Goal: Use online tool/utility: Utilize a website feature to perform a specific function

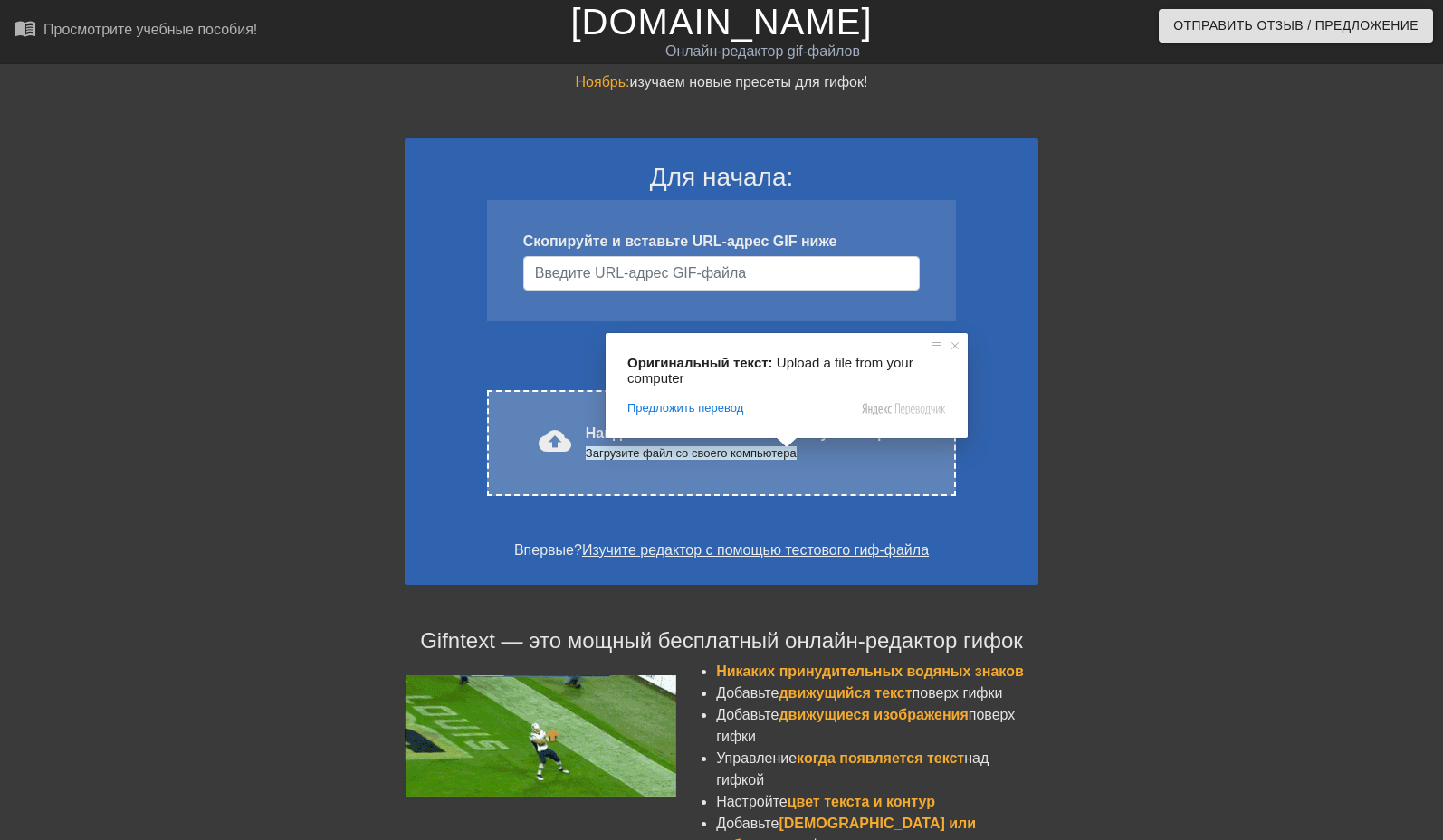
click at [757, 462] on div "Загрузите файл со своего компьютера" at bounding box center [748, 453] width 326 height 18
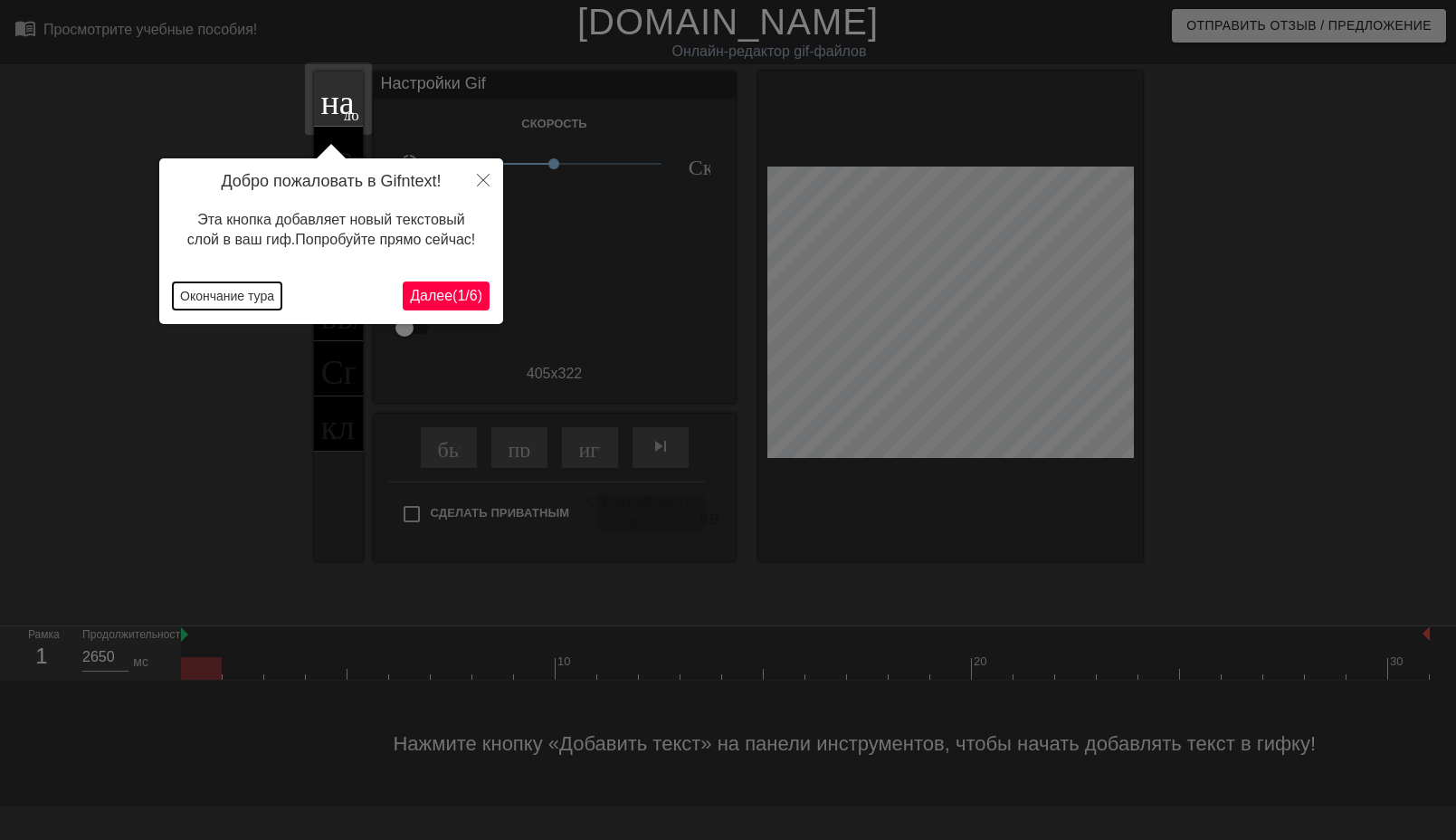
click at [269, 293] on ya-tr-span "Окончание тура" at bounding box center [227, 296] width 94 height 15
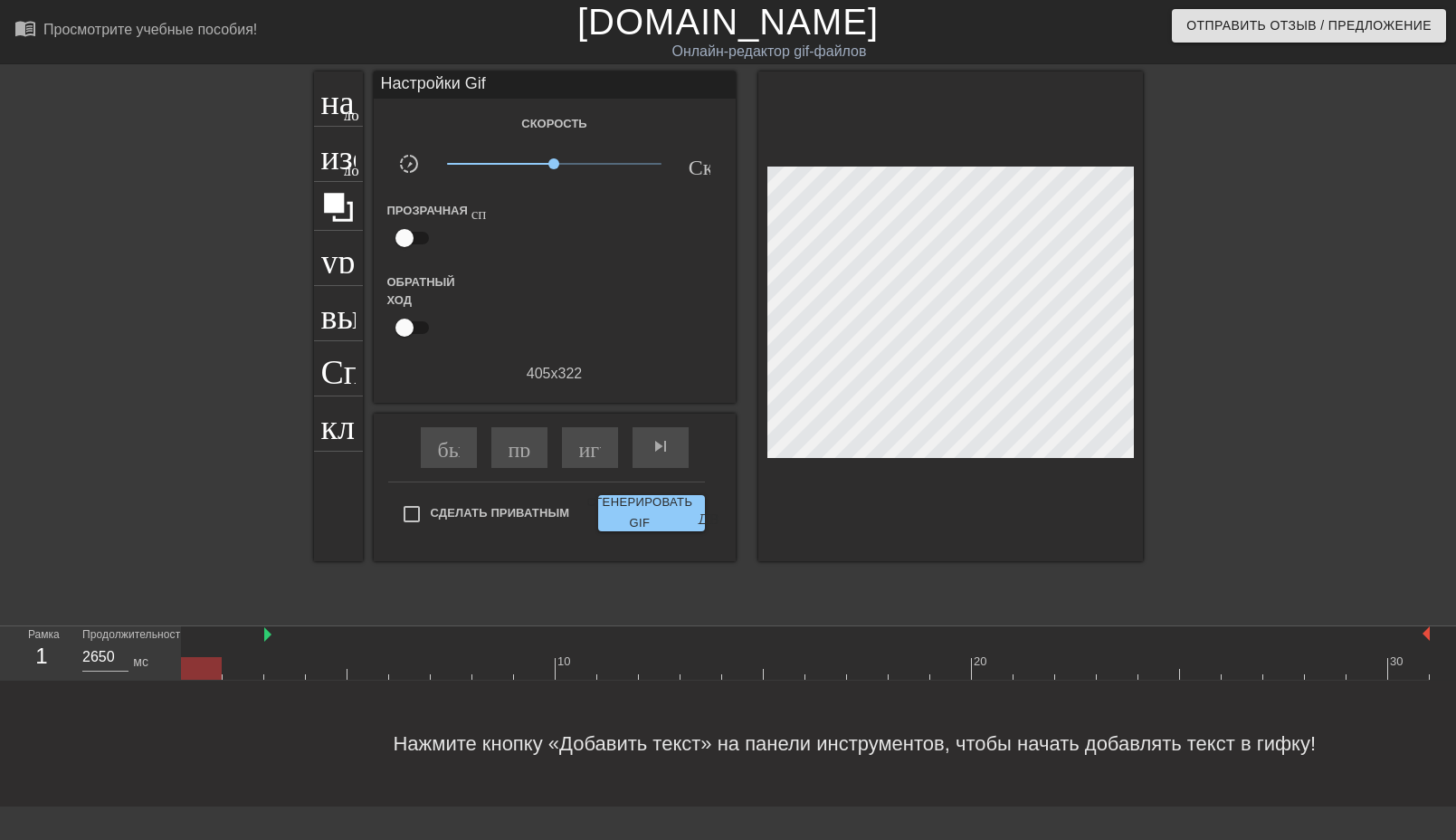
drag, startPoint x: 181, startPoint y: 635, endPoint x: 255, endPoint y: 640, distance: 74.2
click at [255, 640] on div at bounding box center [805, 634] width 1248 height 18
drag, startPoint x: 197, startPoint y: 673, endPoint x: 230, endPoint y: 672, distance: 33.0
click at [230, 672] on div "10 20 30" at bounding box center [805, 652] width 1248 height 53
drag, startPoint x: 265, startPoint y: 639, endPoint x: 236, endPoint y: 637, distance: 29.1
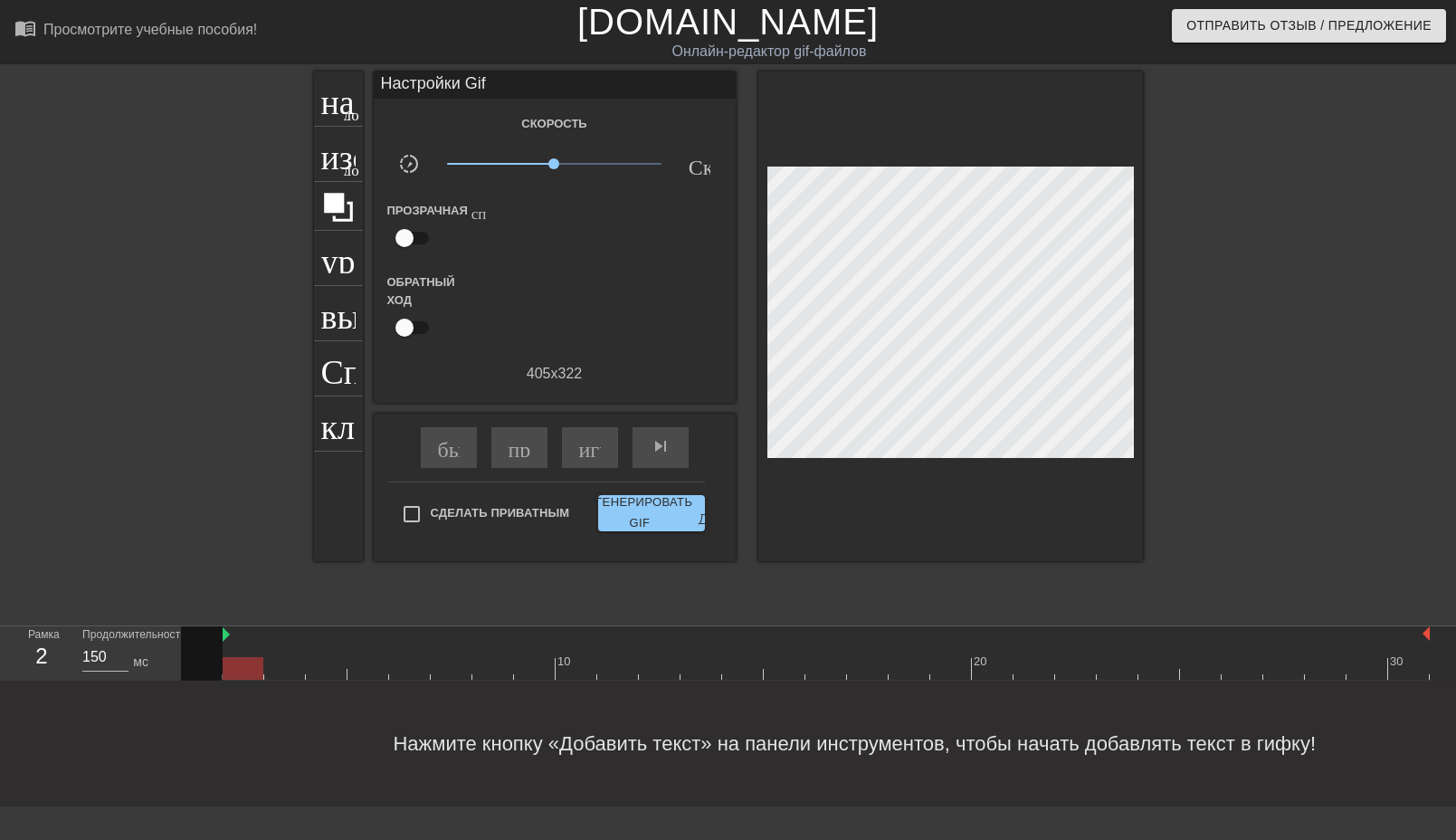
drag, startPoint x: 275, startPoint y: 665, endPoint x: 253, endPoint y: 665, distance: 22.0
click at [253, 665] on div at bounding box center [243, 667] width 41 height 22
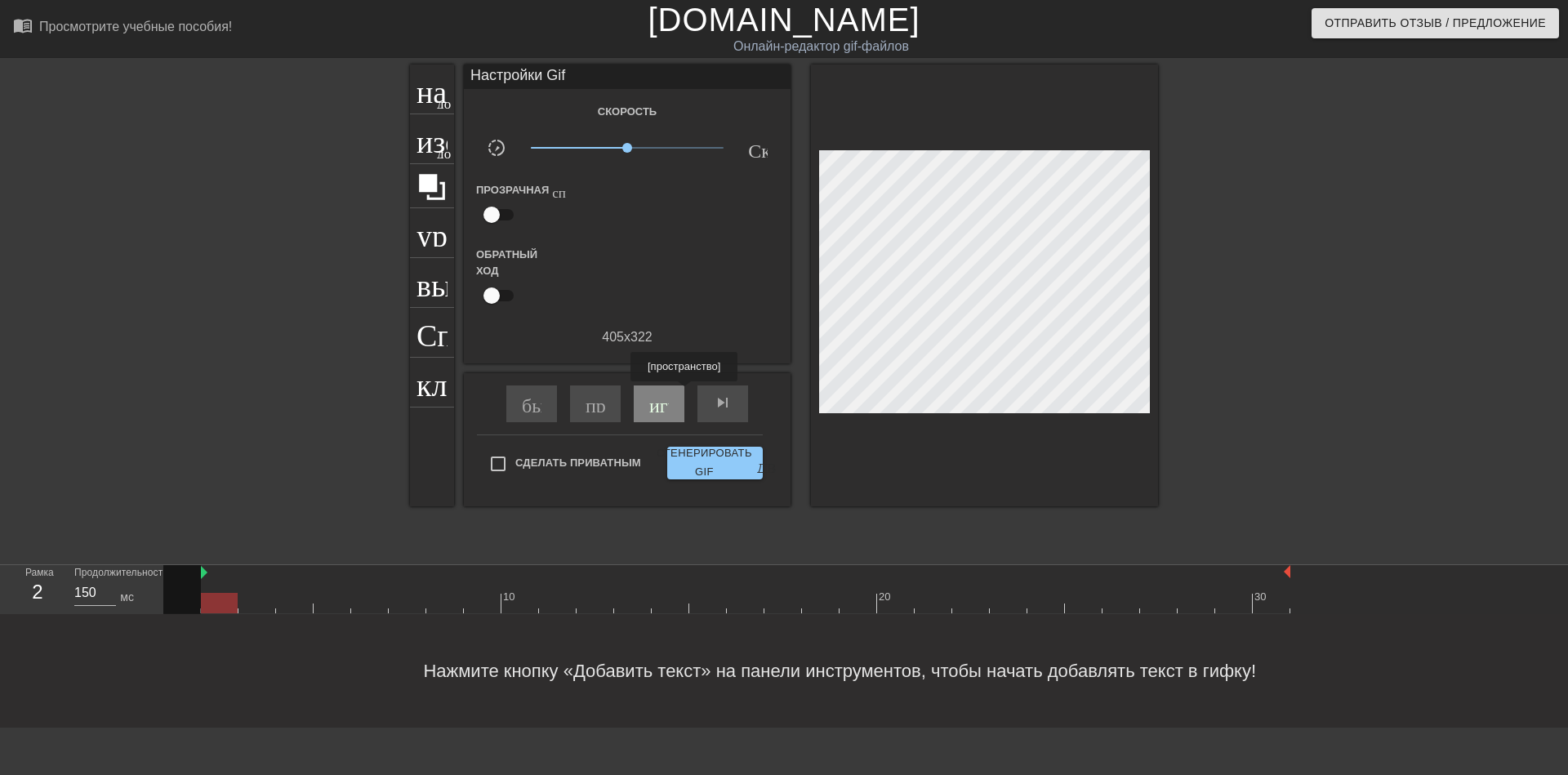
click at [664, 393] on ya-tr-span "играй_арроу" at bounding box center [707, 403] width 115 height 19
click at [647, 405] on div "pause" at bounding box center [659, 404] width 51 height 37
type input "150"
drag, startPoint x: 1079, startPoint y: 603, endPoint x: 234, endPoint y: 596, distance: 845.0
click at [234, 596] on div at bounding box center [219, 602] width 37 height 20
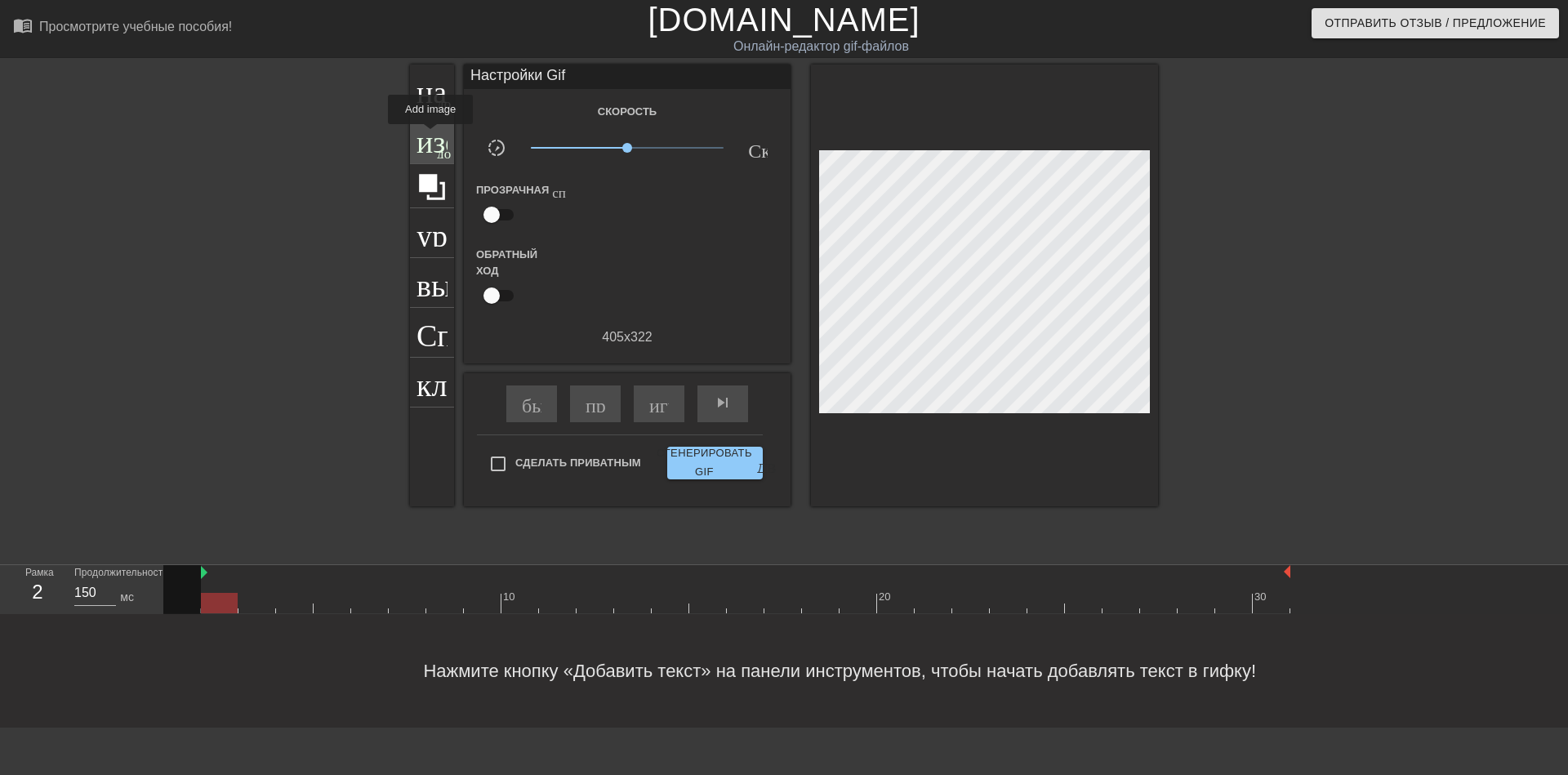
click at [431, 136] on ya-tr-span "изображение" at bounding box center [502, 137] width 171 height 31
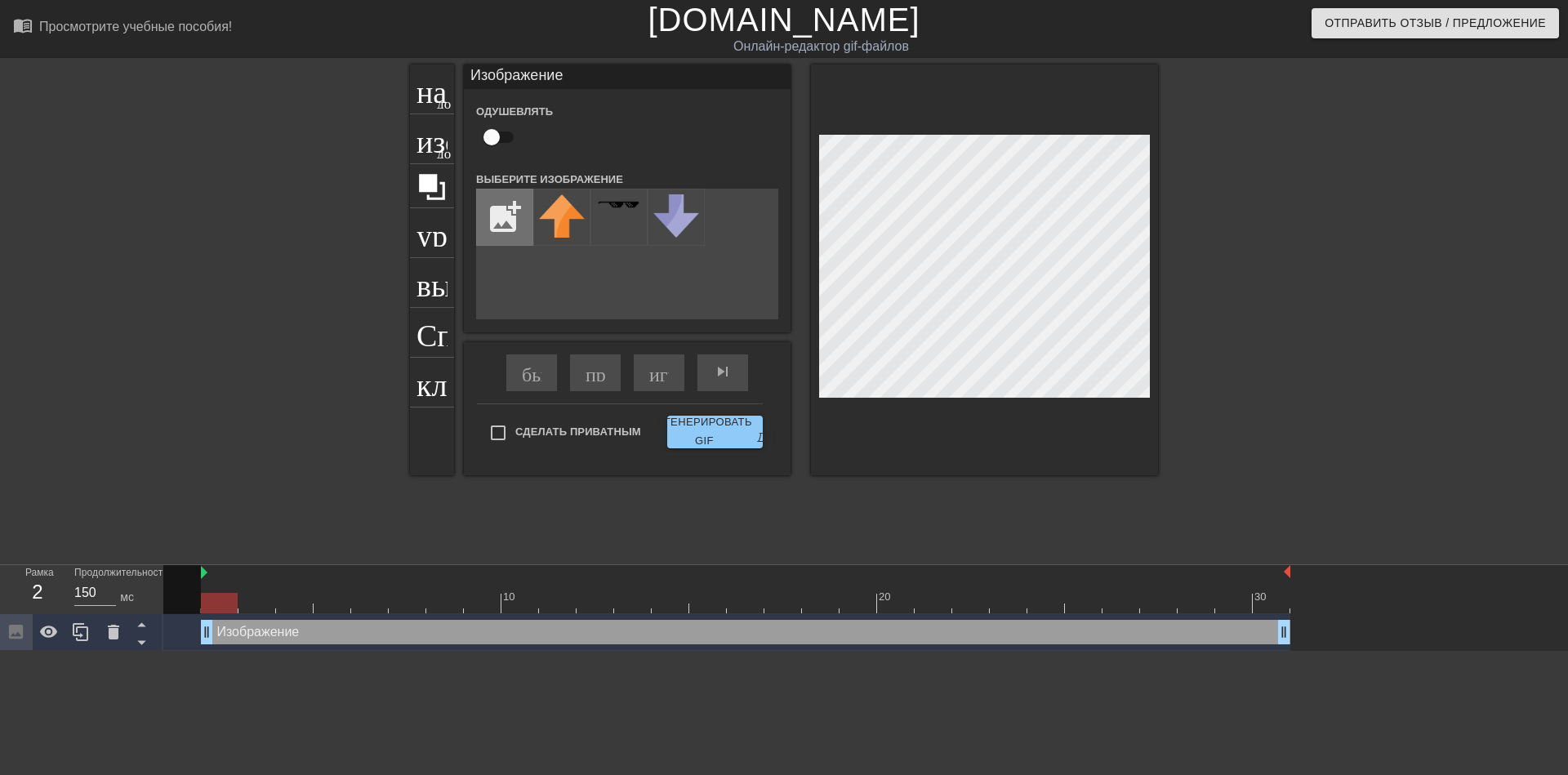
click at [524, 201] on input "file" at bounding box center [504, 216] width 55 height 55
type input "C:\fakepath\e3047e73e1cb63ec866f9c48fdd21097.jpg"
click at [583, 217] on img at bounding box center [562, 221] width 46 height 53
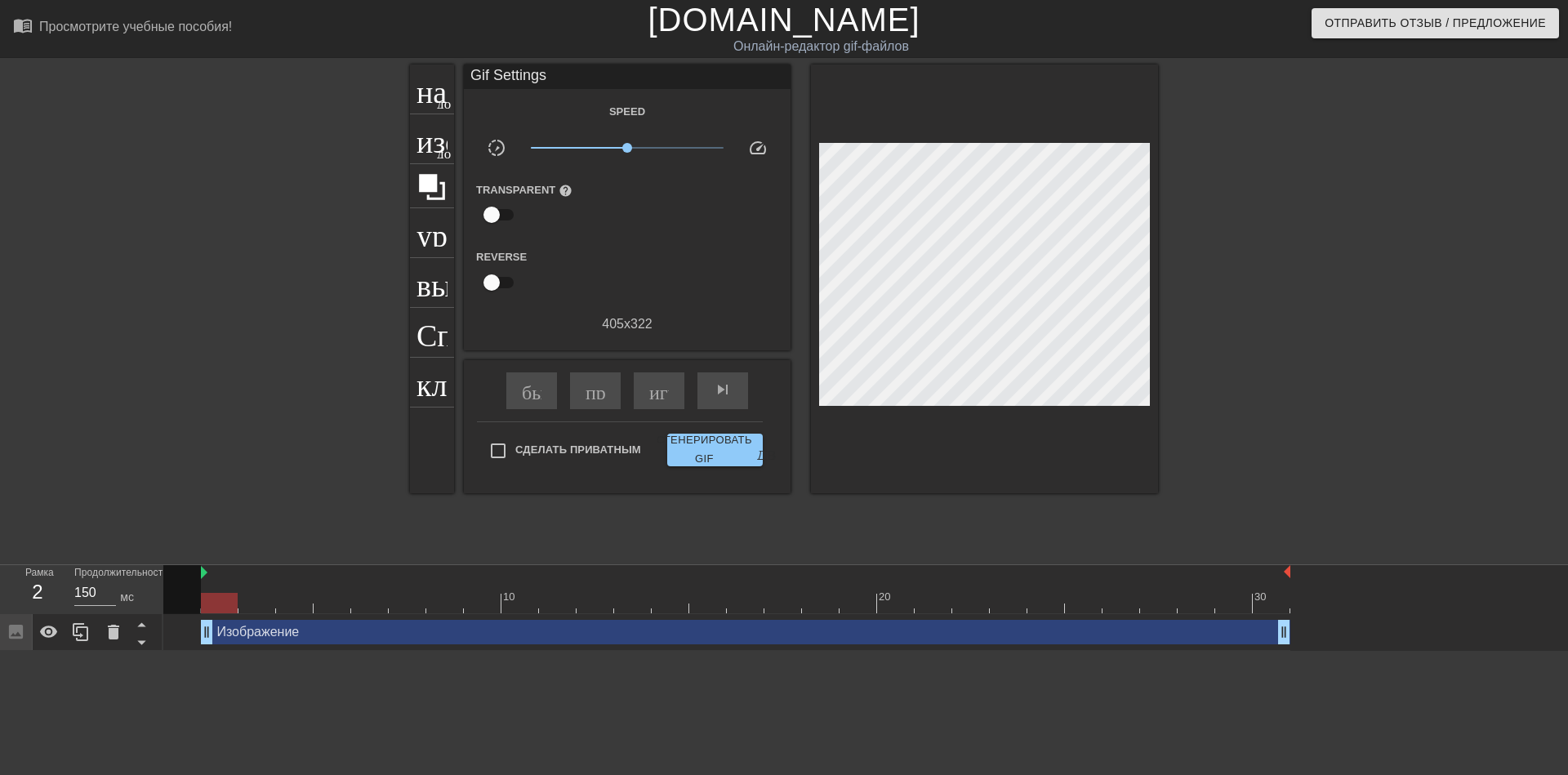
click at [1206, 317] on div at bounding box center [1300, 310] width 245 height 490
click at [1176, 292] on div "название добавить_круг изображение добавить_круг урожай выбор_размера_фото_боль…" at bounding box center [784, 310] width 1568 height 490
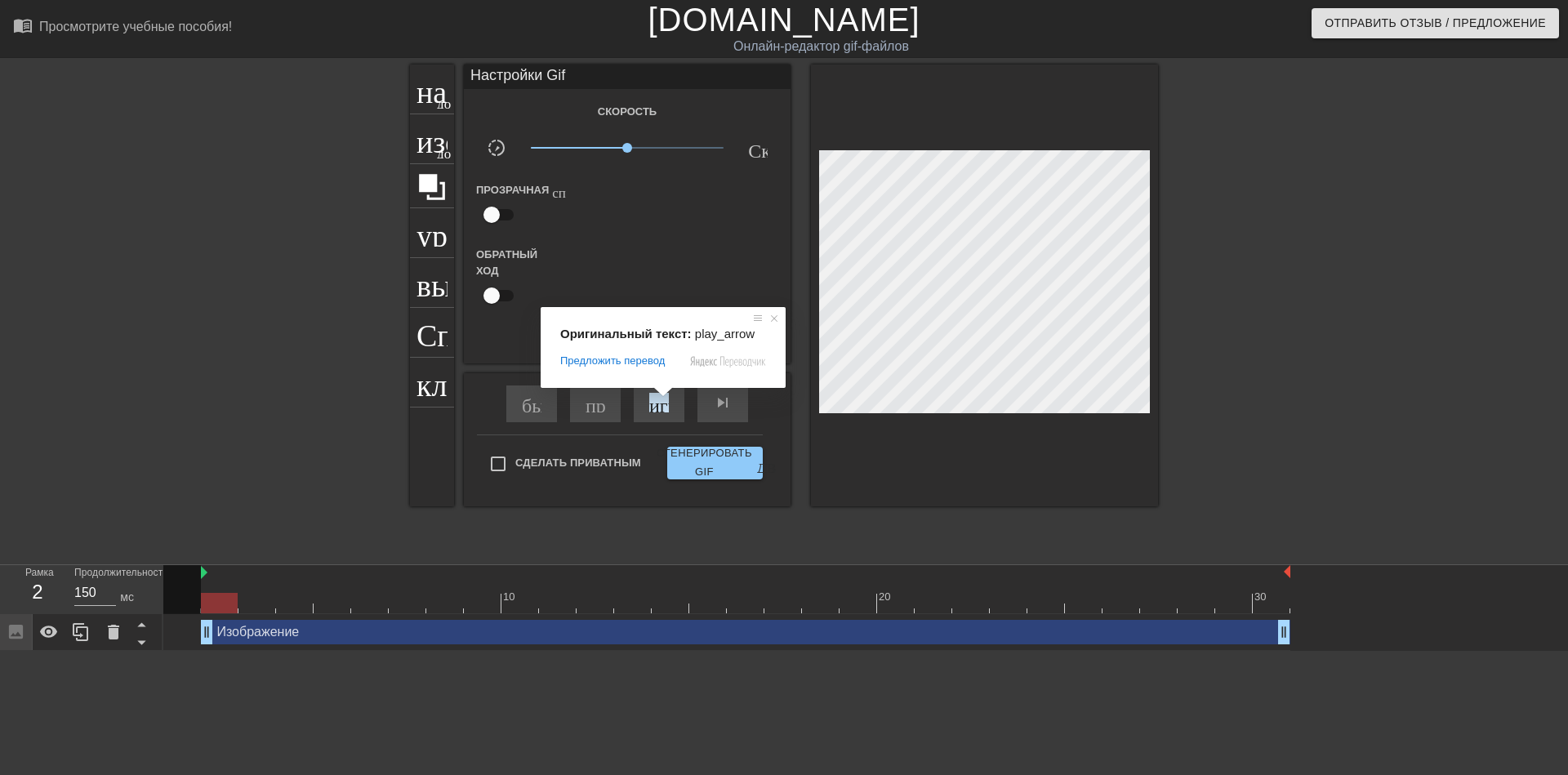
click at [664, 397] on span at bounding box center [663, 391] width 21 height 10
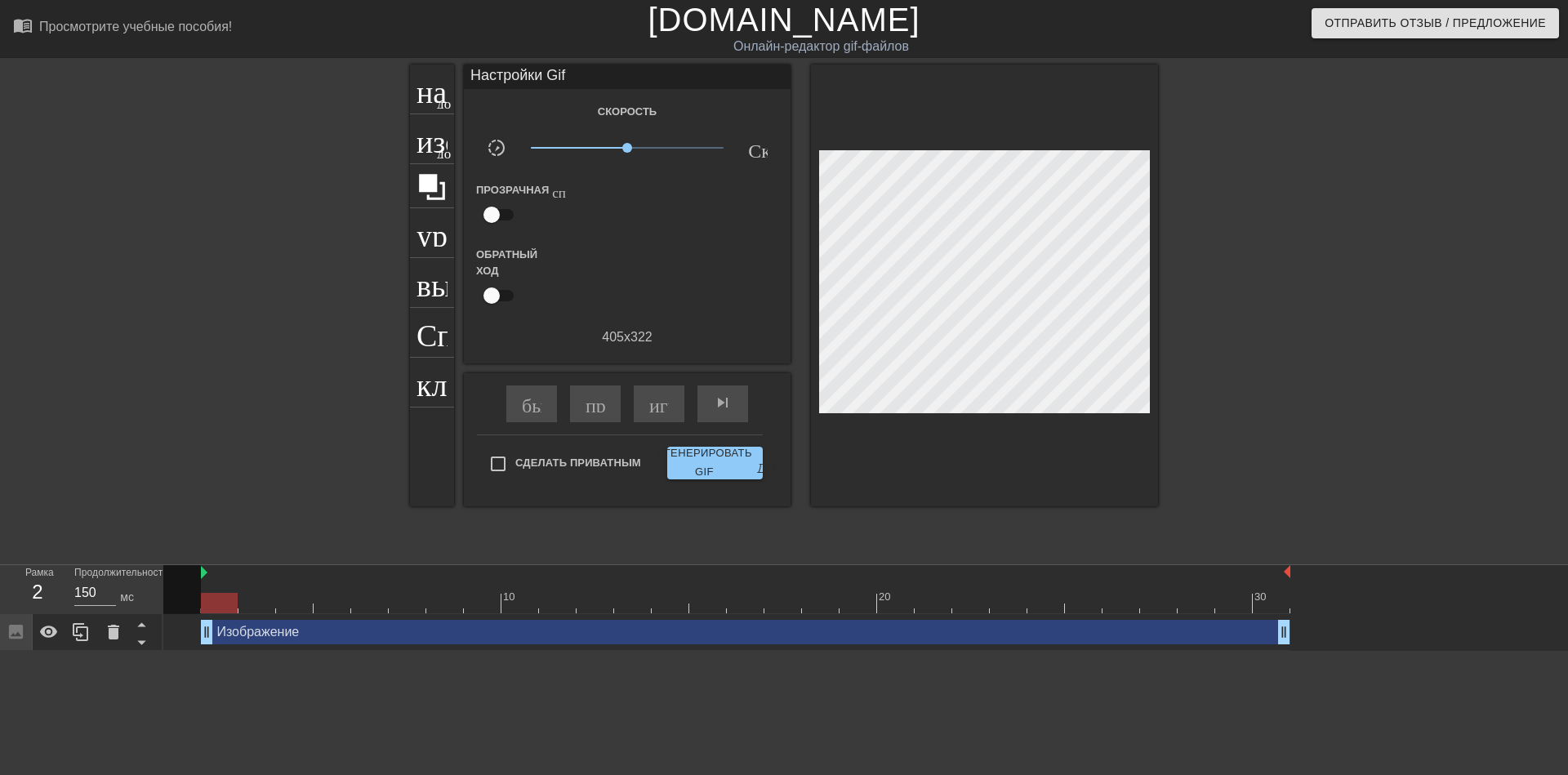
click at [459, 535] on div "название добавить_круг изображение добавить_круг урожай выбор_размера_фото_боль…" at bounding box center [784, 310] width 748 height 490
click at [652, 410] on ya-tr-span "играй_арроу" at bounding box center [707, 403] width 115 height 19
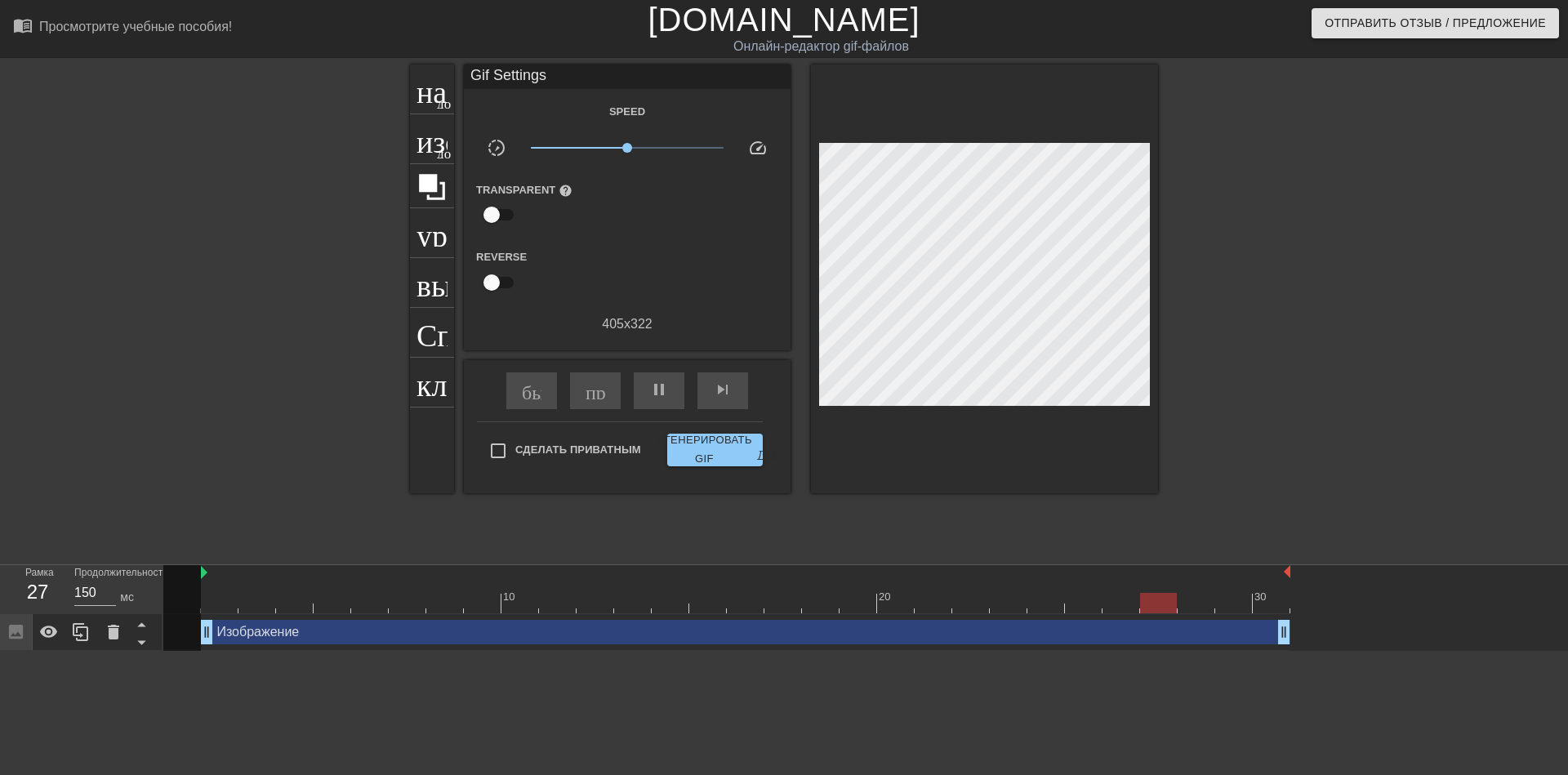
click at [1258, 287] on div at bounding box center [1300, 310] width 245 height 490
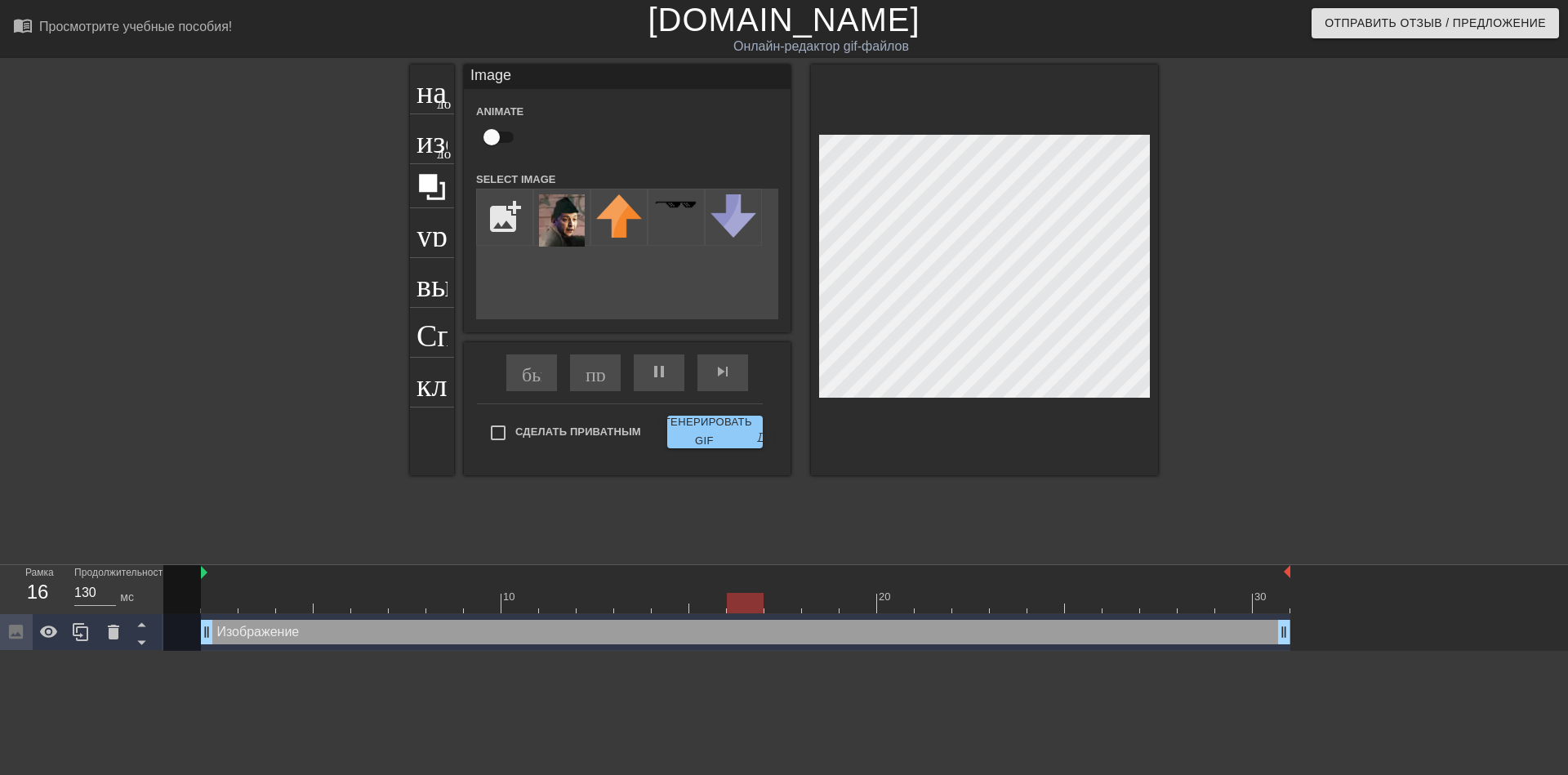
click at [1262, 277] on div at bounding box center [1300, 310] width 245 height 490
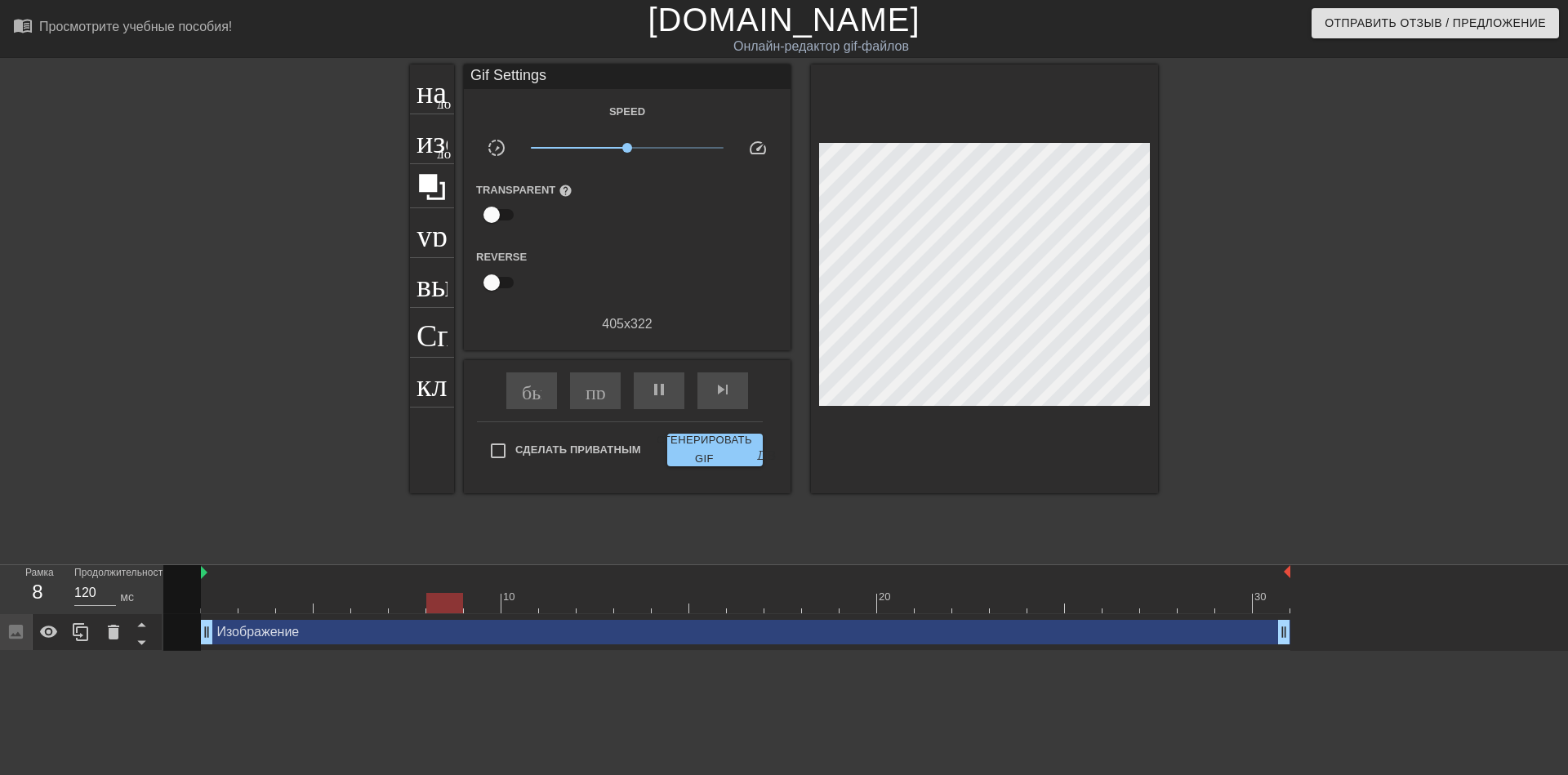
click at [1252, 239] on div at bounding box center [1300, 310] width 245 height 490
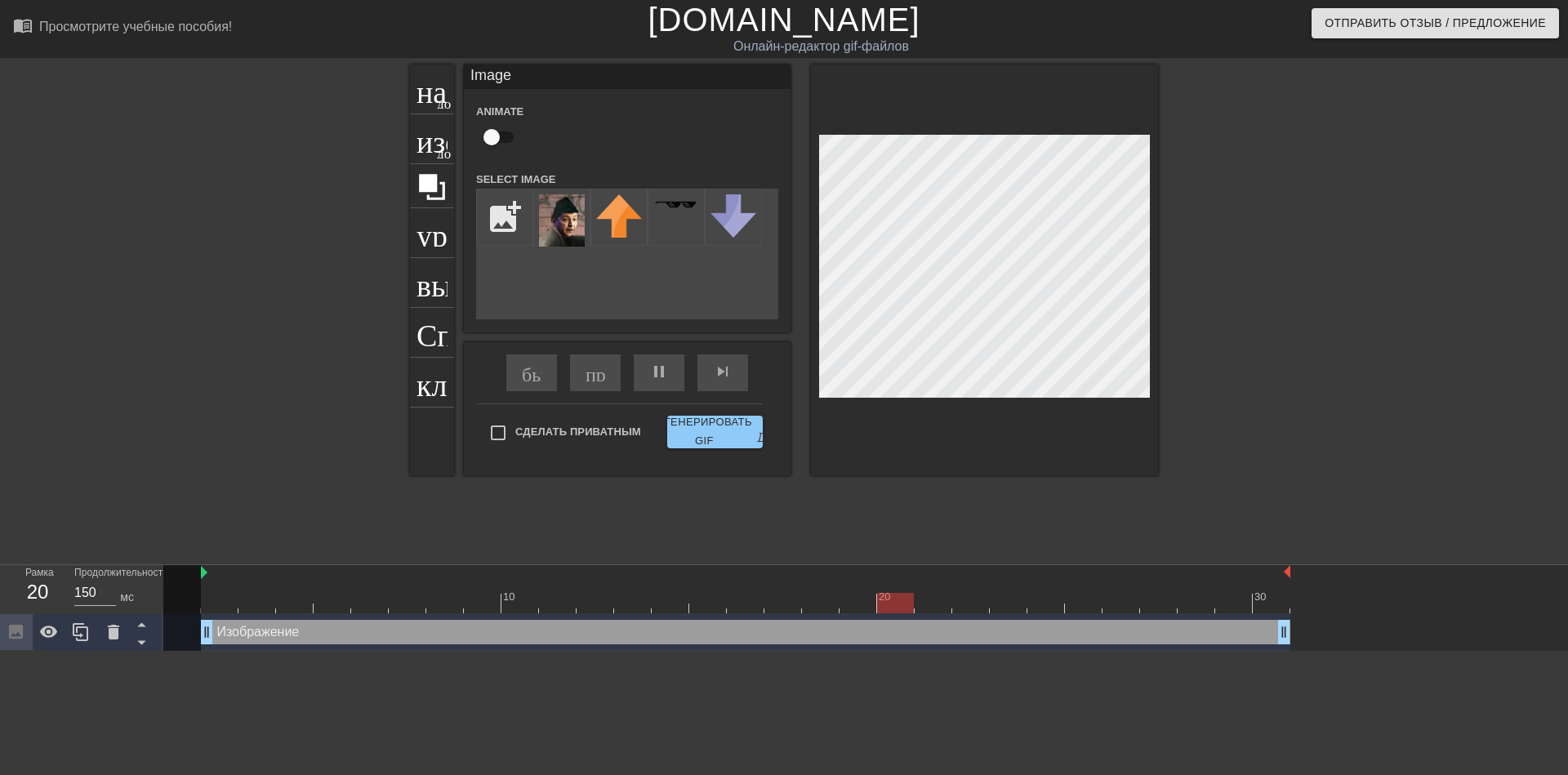
click at [1313, 220] on div at bounding box center [1300, 310] width 245 height 490
click at [1206, 231] on div at bounding box center [1300, 310] width 245 height 490
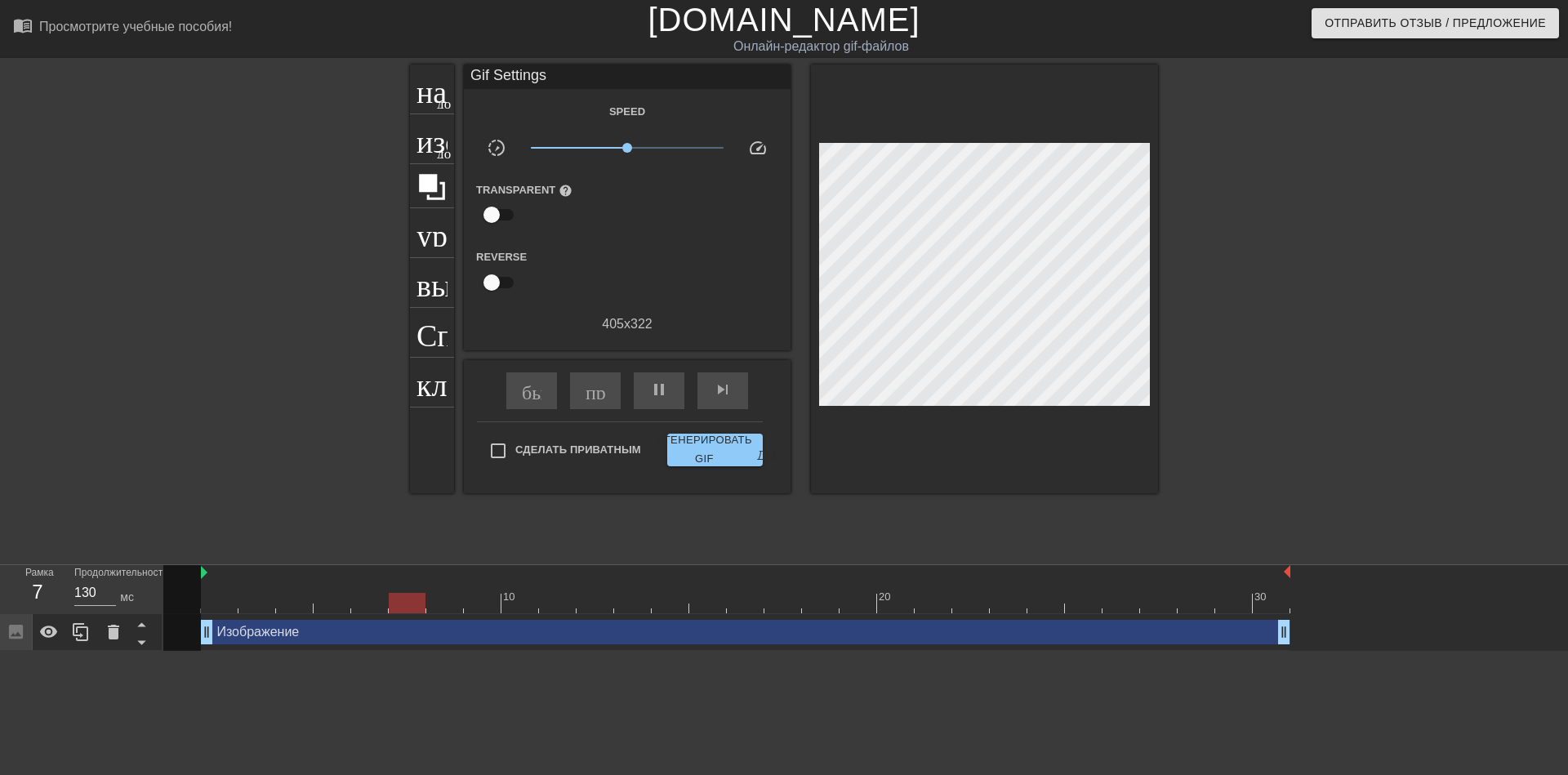
click at [1283, 329] on div at bounding box center [1300, 310] width 245 height 490
click at [1219, 271] on div at bounding box center [1300, 310] width 245 height 490
click at [428, 99] on ya-tr-span "название" at bounding box center [475, 87] width 117 height 31
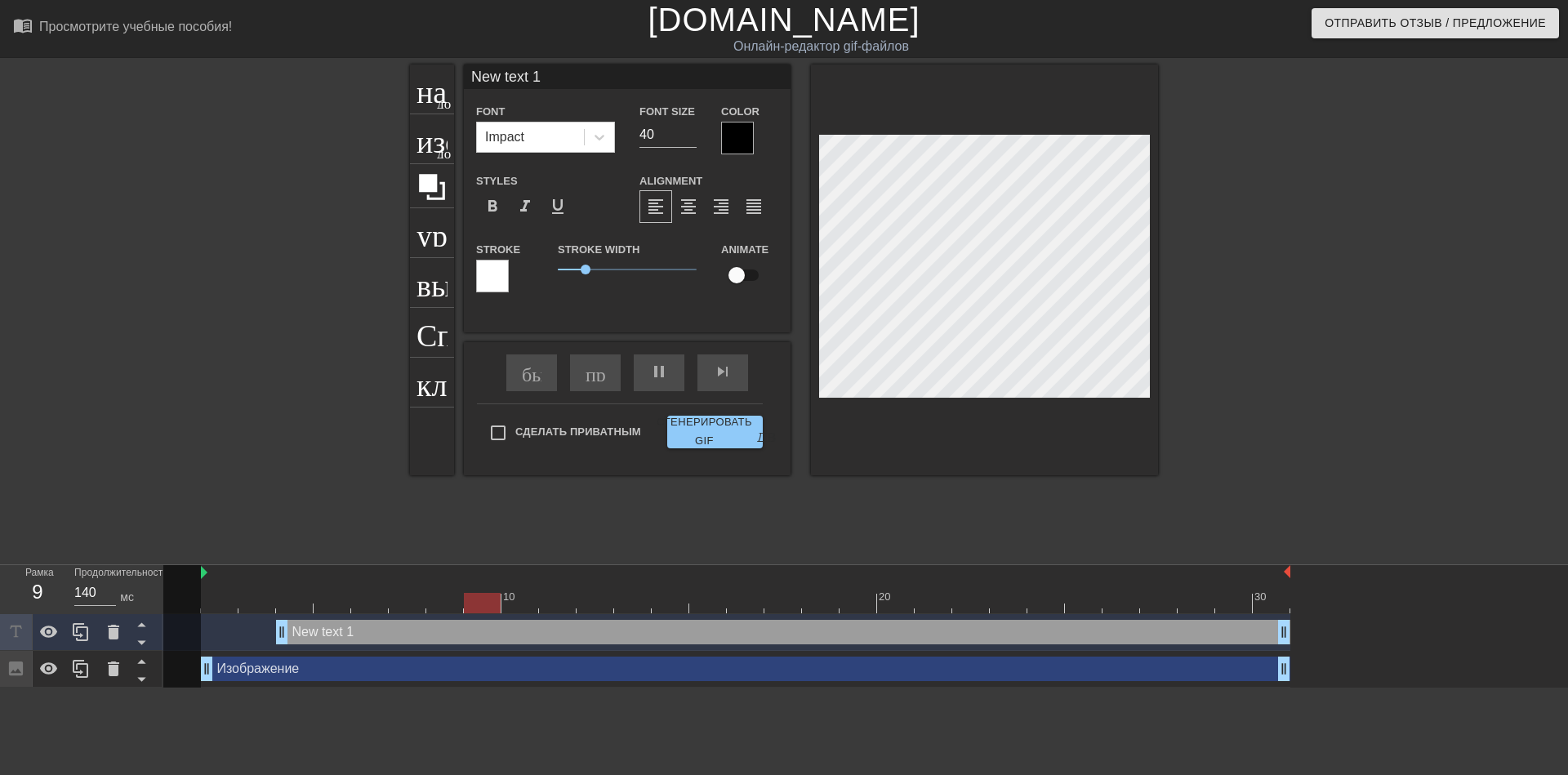
click at [544, 78] on input "New text 1" at bounding box center [627, 77] width 327 height 25
type input "120"
type input "New text"
type input "120"
type input "Ne"
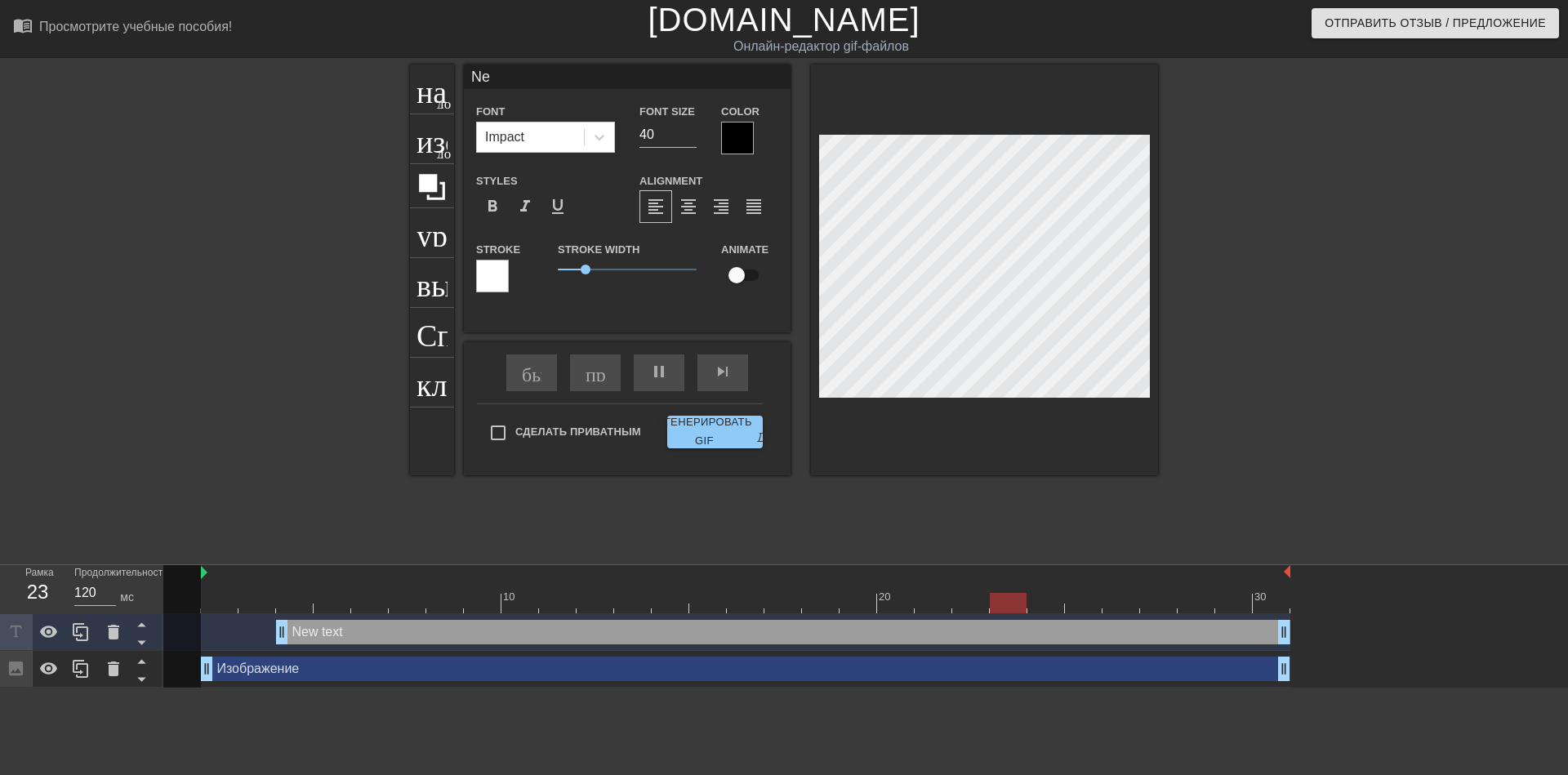
type input "150"
type input "N"
type input "120"
click at [544, 78] on input at bounding box center [627, 77] width 327 height 25
type input "150"
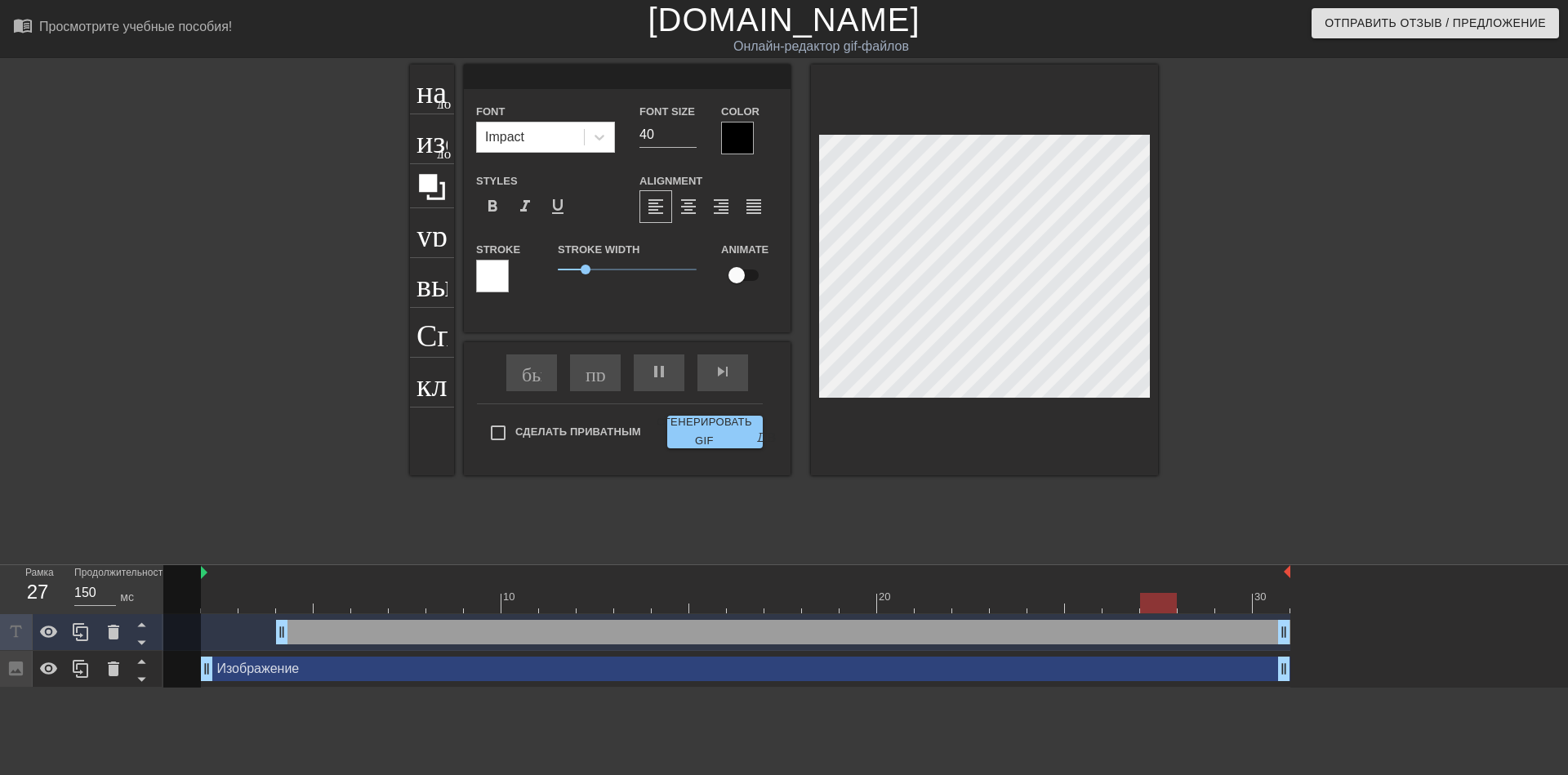
type input "p"
type input "120"
type input "pi"
type input "120"
type input "pin"
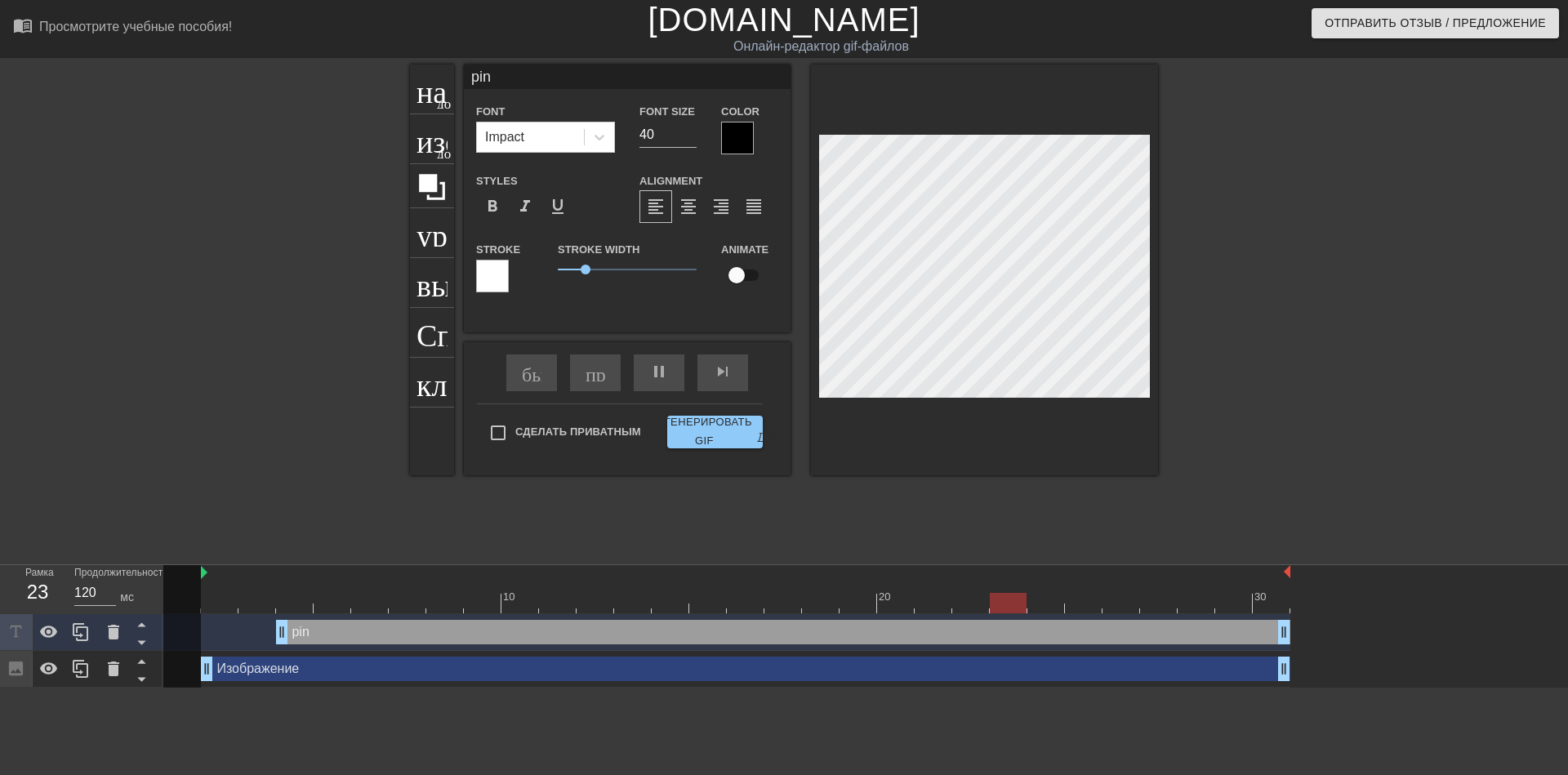
type input "150"
type input "pinh"
type input "150"
type input "pinhe"
type input "150"
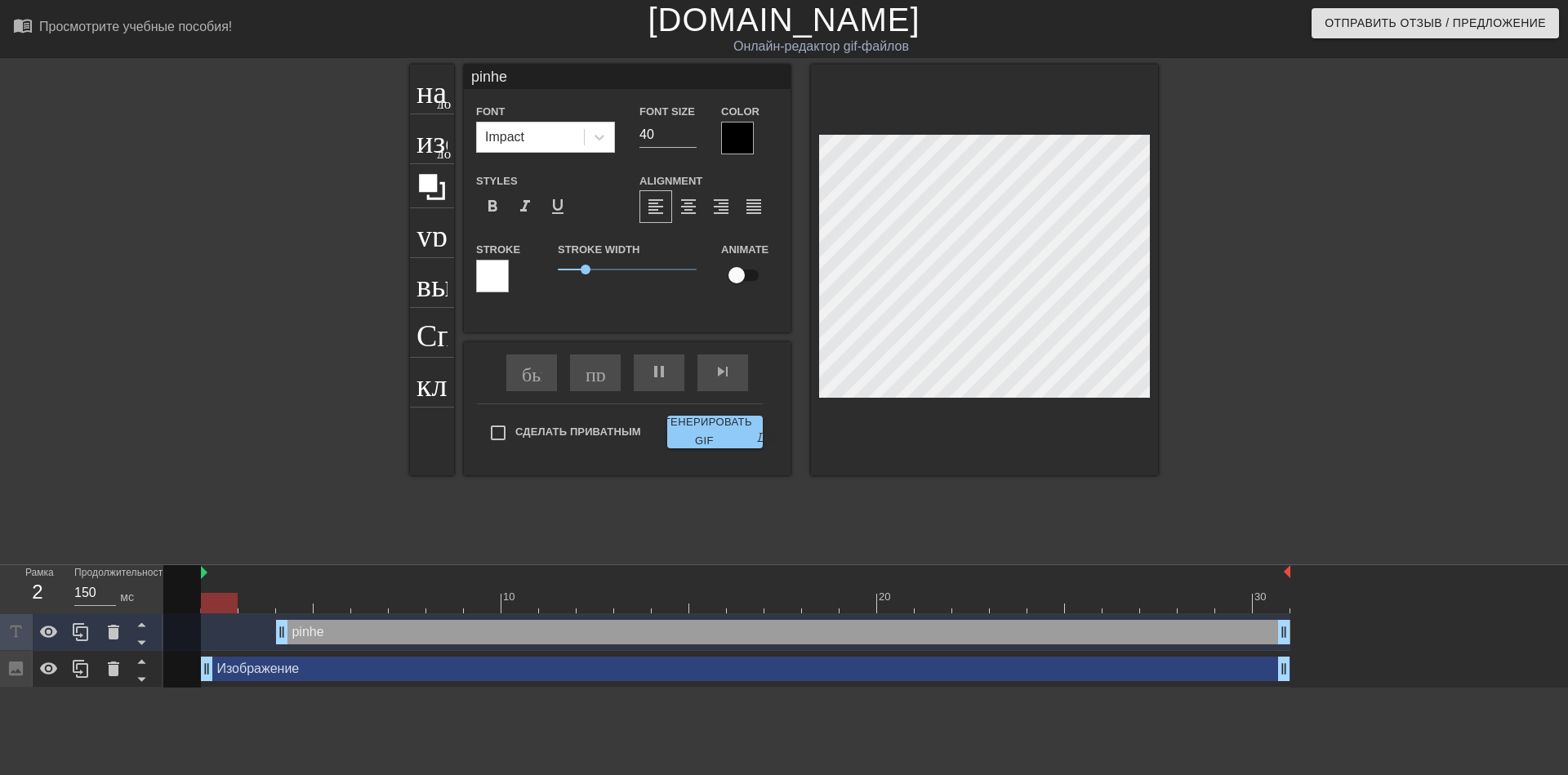
type input "pinhea"
type input "120"
type input "pinhead"
type input "150"
type input "pinhead."
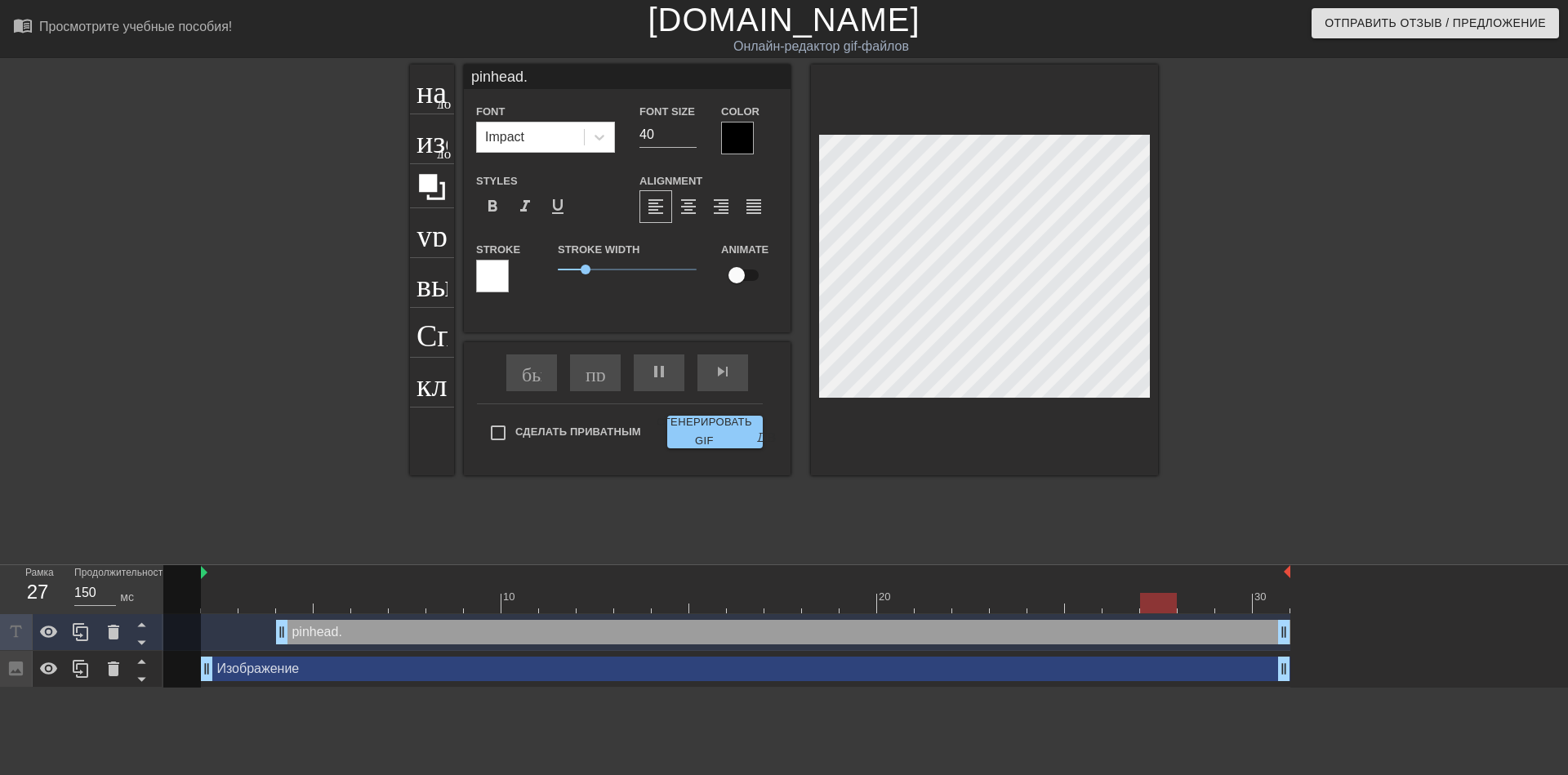
type input "120"
type input "pinhead.c"
type input "120"
type input "pinhead.cj"
type input "140"
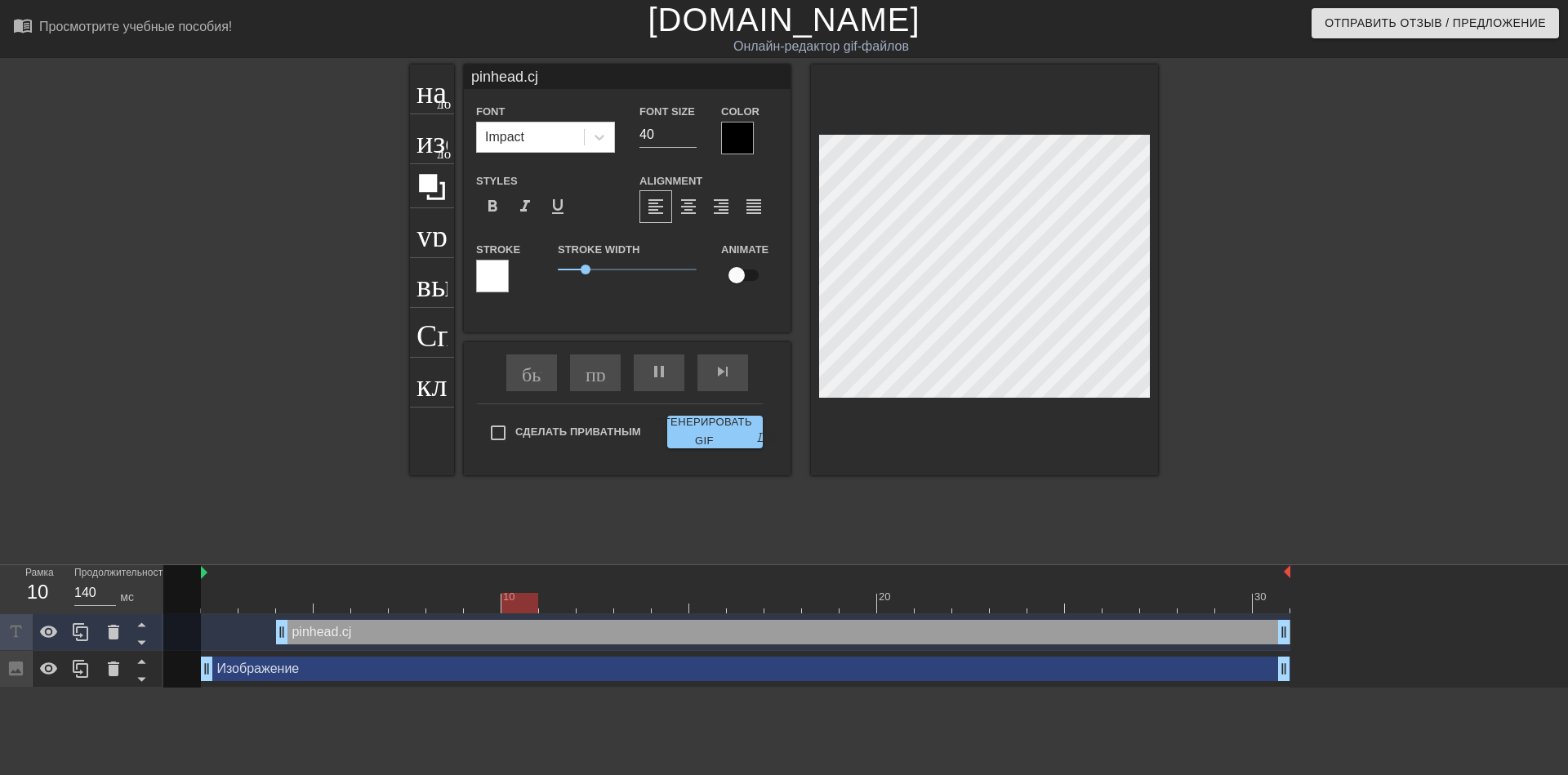
type input "pinhead.cjm"
type input "150"
type input "pinhead.c"
type input "120"
type input "[DOMAIN_NAME]"
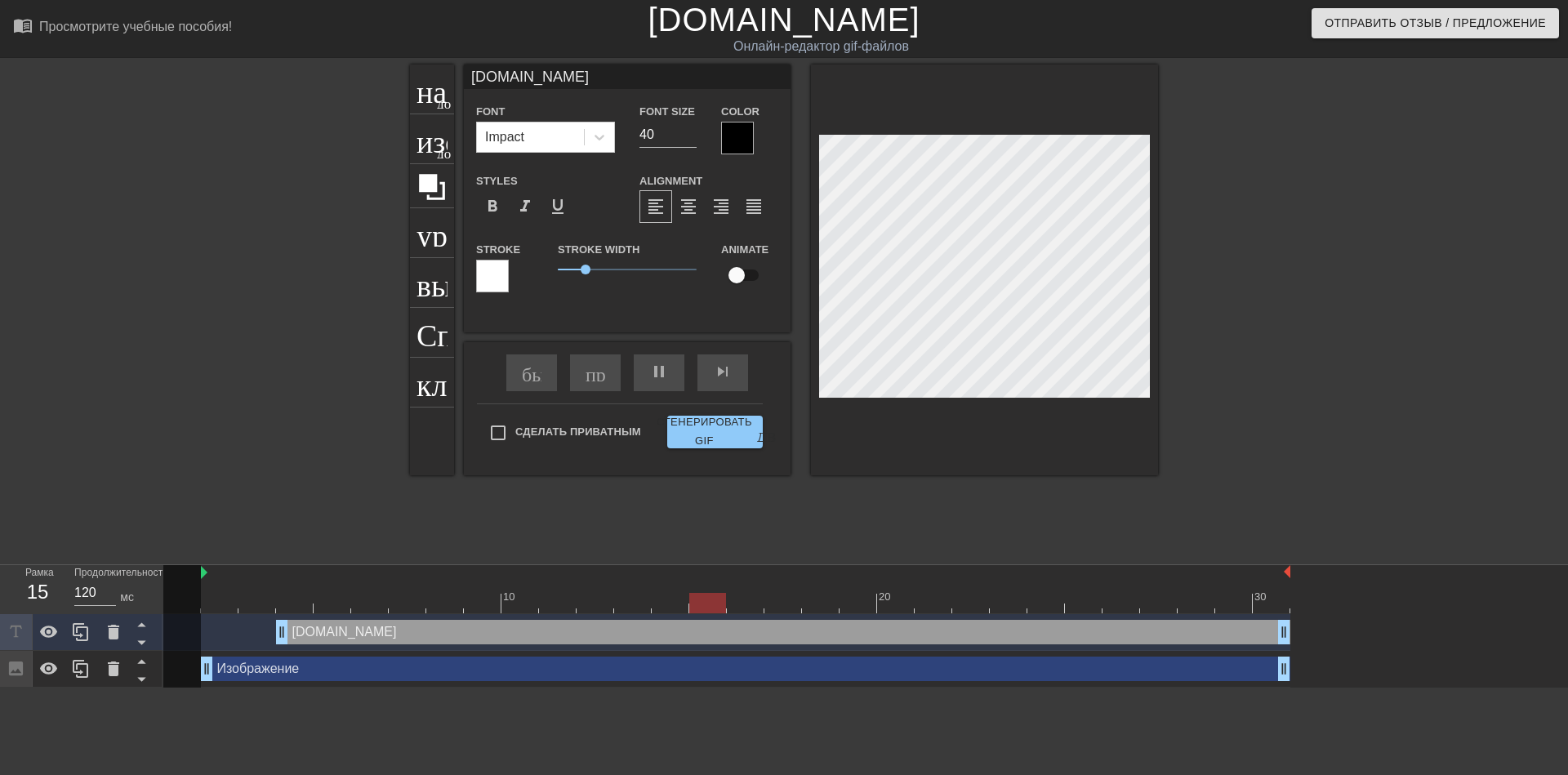
type input "150"
type input "[DOMAIN_NAME]"
type input "120"
type input "[DOMAIN_NAME]"
click at [735, 136] on div at bounding box center [737, 137] width 32 height 32
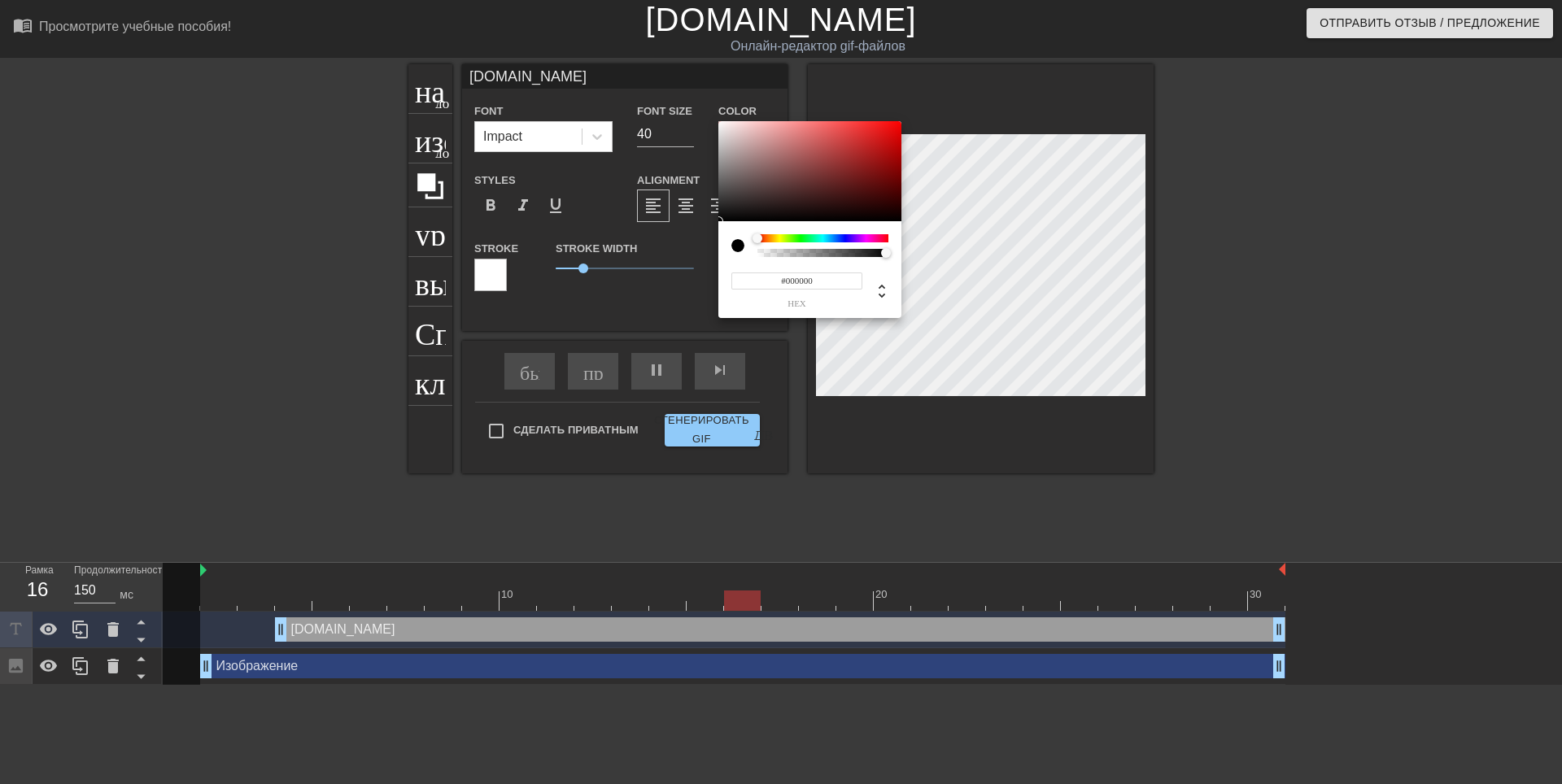
type input "130"
type input "#190101"
click at [891, 212] on div at bounding box center [810, 172] width 183 height 101
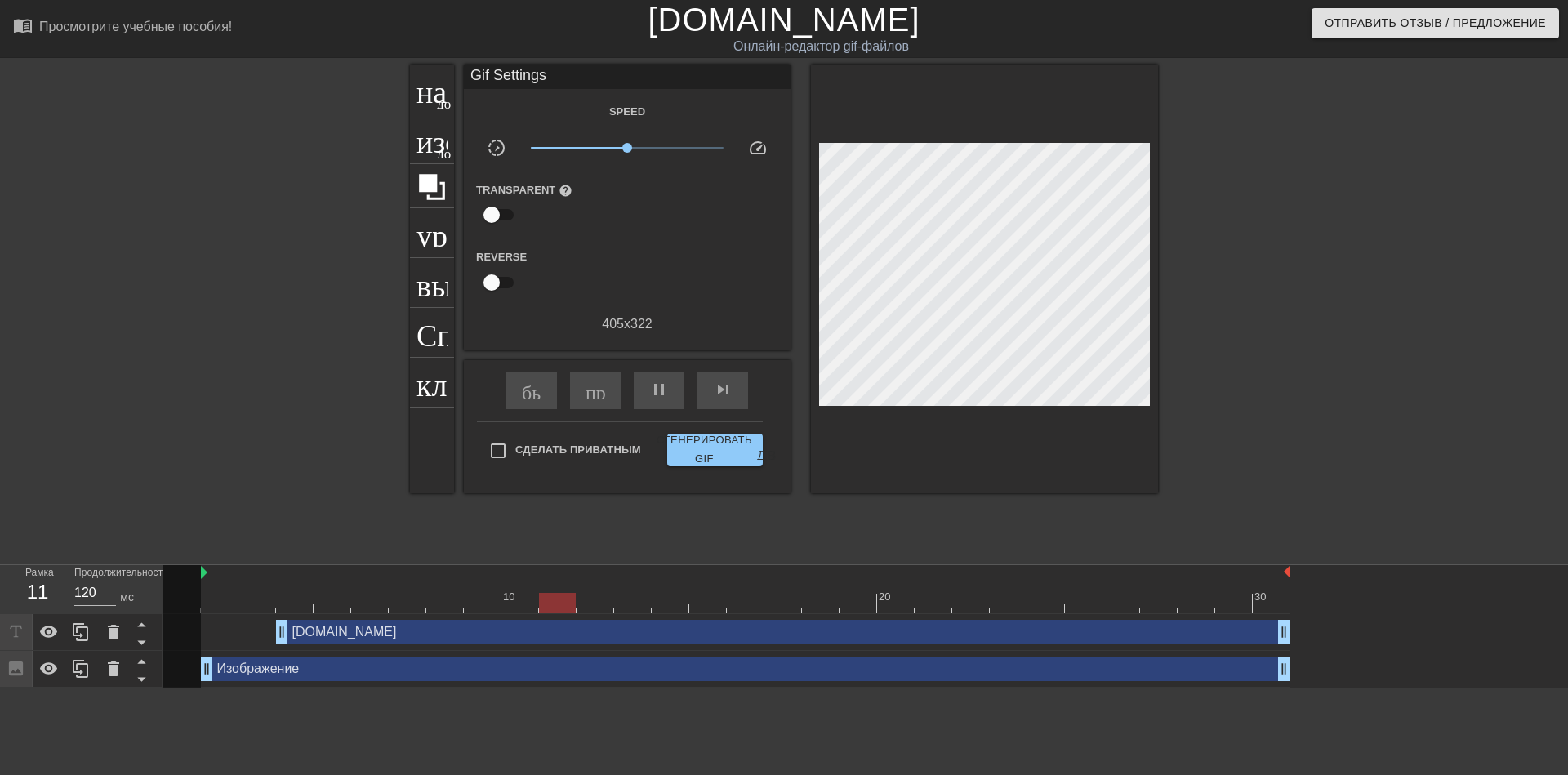
click at [1313, 200] on div at bounding box center [1300, 310] width 245 height 490
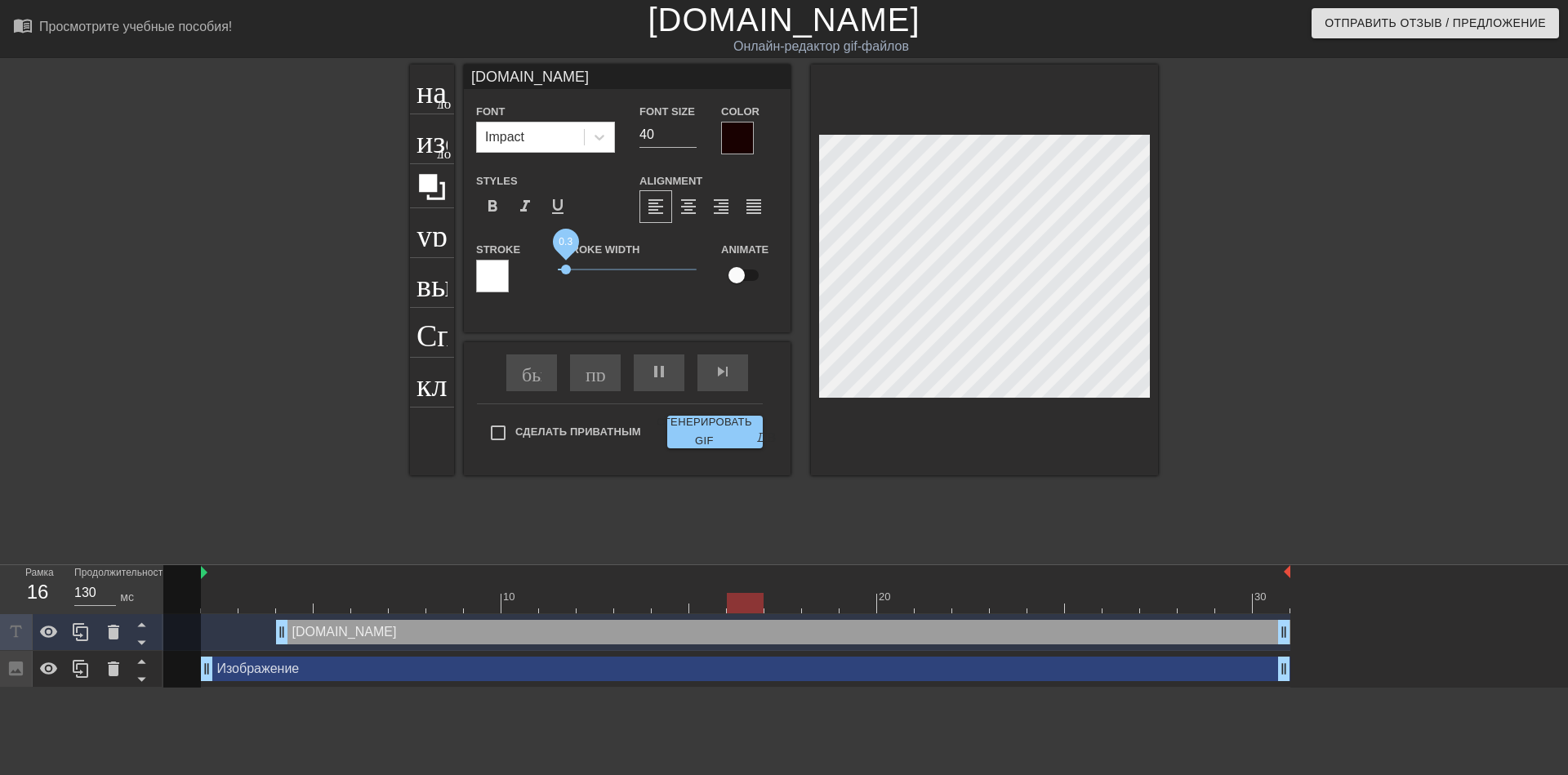
drag, startPoint x: 583, startPoint y: 267, endPoint x: 566, endPoint y: 264, distance: 17.3
click at [566, 264] on span "0.3" at bounding box center [566, 269] width 10 height 10
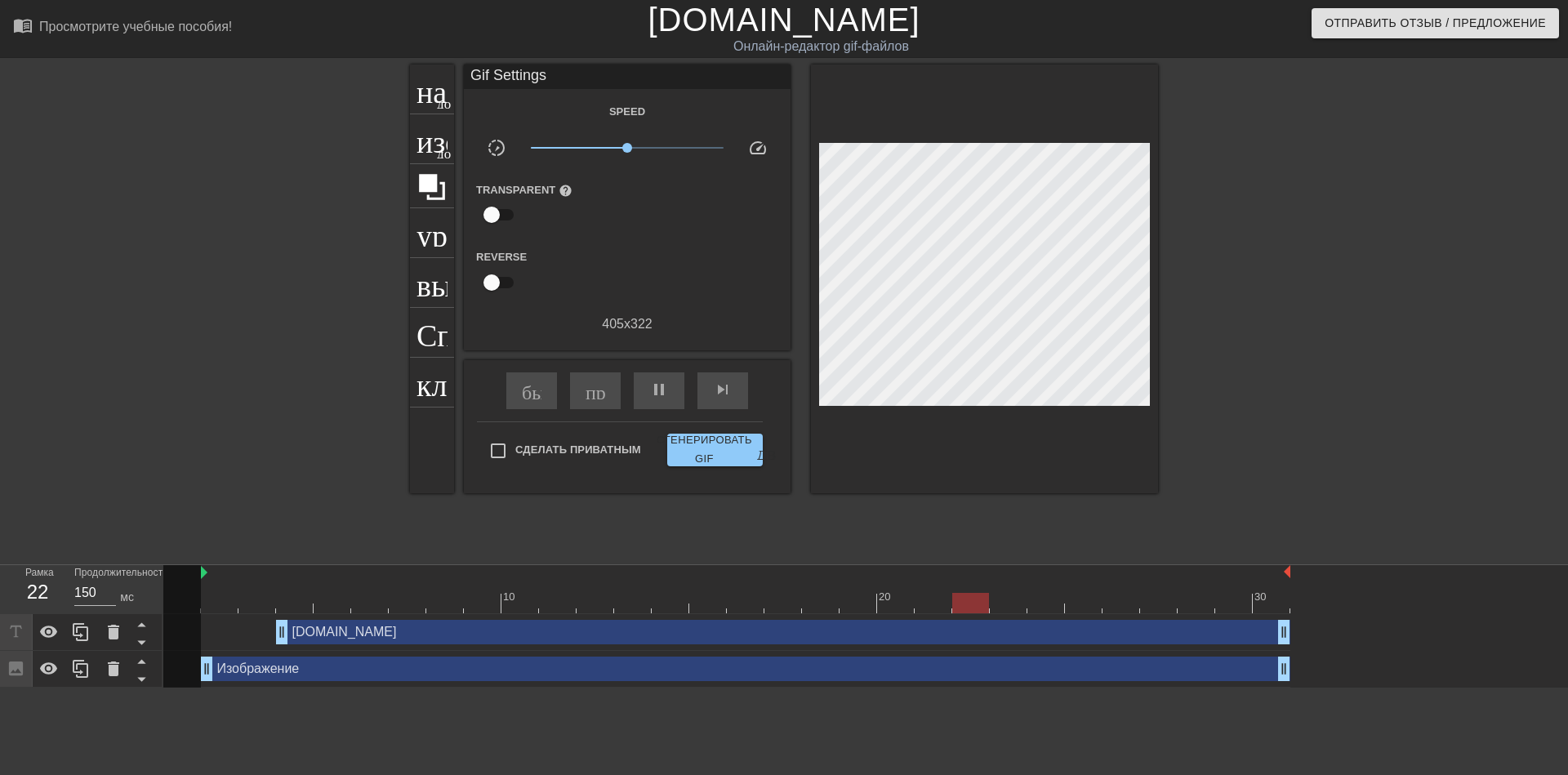
click at [1284, 382] on div at bounding box center [1300, 310] width 245 height 490
type input "120"
click at [488, 449] on input "Сделать Приватным" at bounding box center [497, 450] width 34 height 34
checkbox input "true"
type input "120"
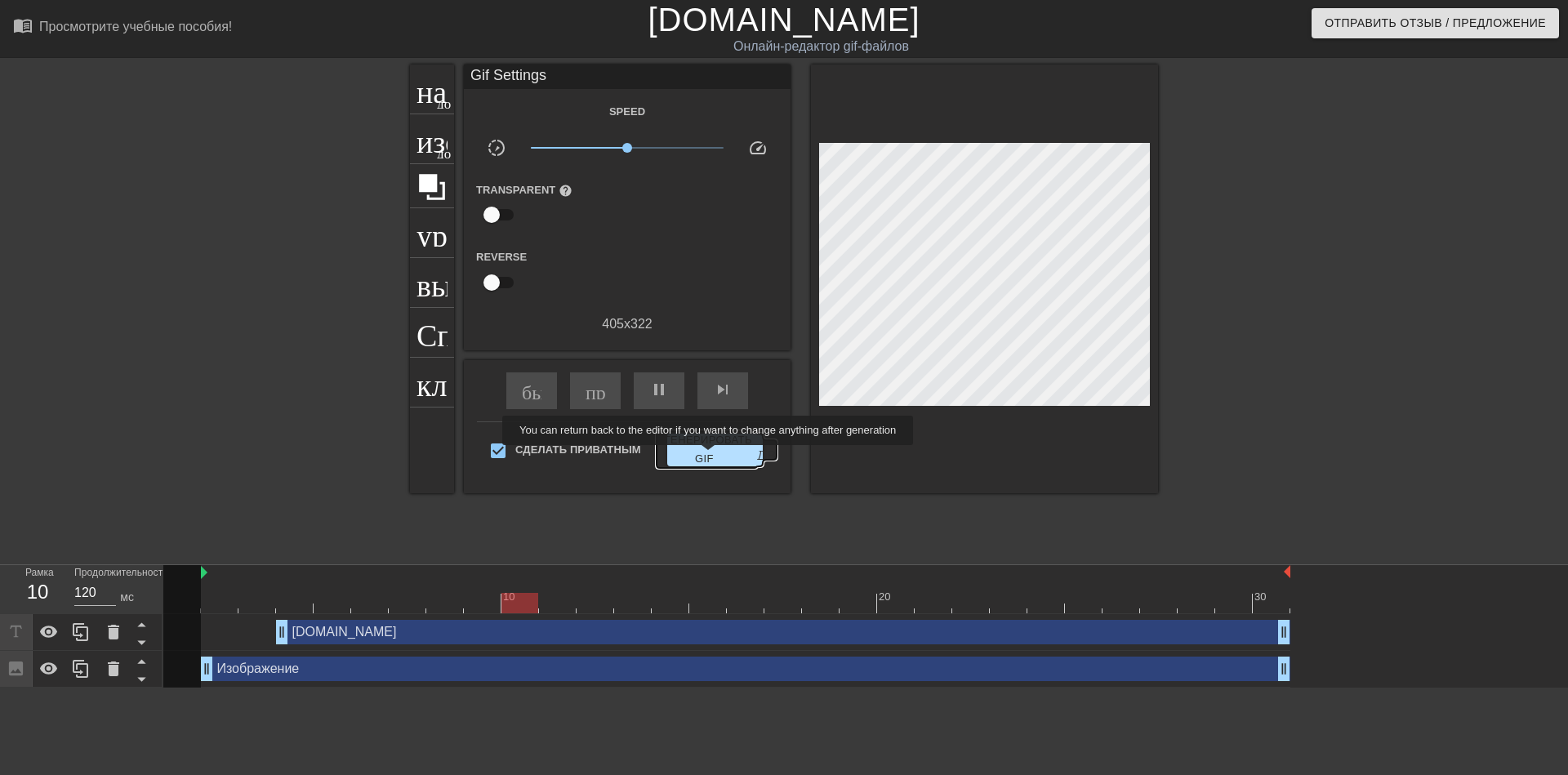
click at [710, 456] on ya-tr-span "Сгенерировать GIF" at bounding box center [704, 449] width 95 height 38
